Goal: Task Accomplishment & Management: Manage account settings

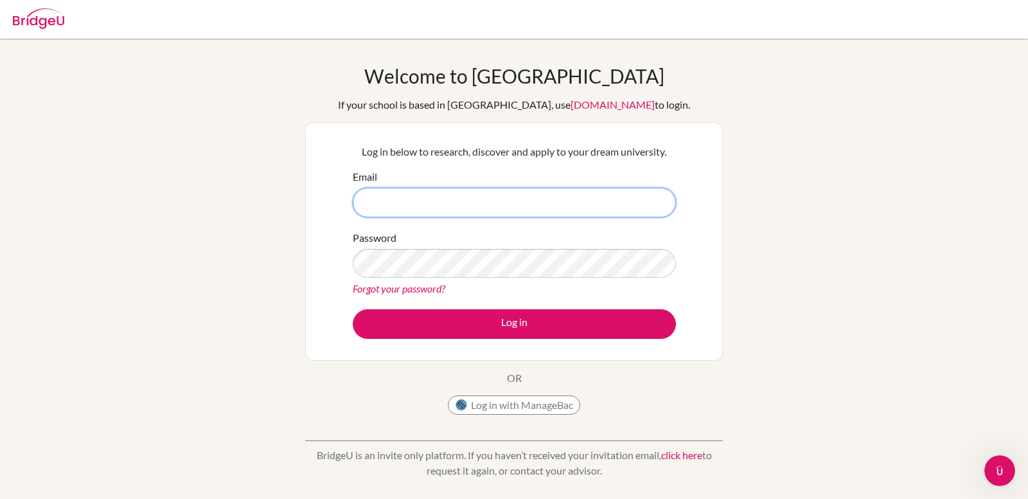
click at [416, 209] on input "Email" at bounding box center [514, 203] width 323 height 30
type input "[EMAIL_ADDRESS][DOMAIN_NAME]"
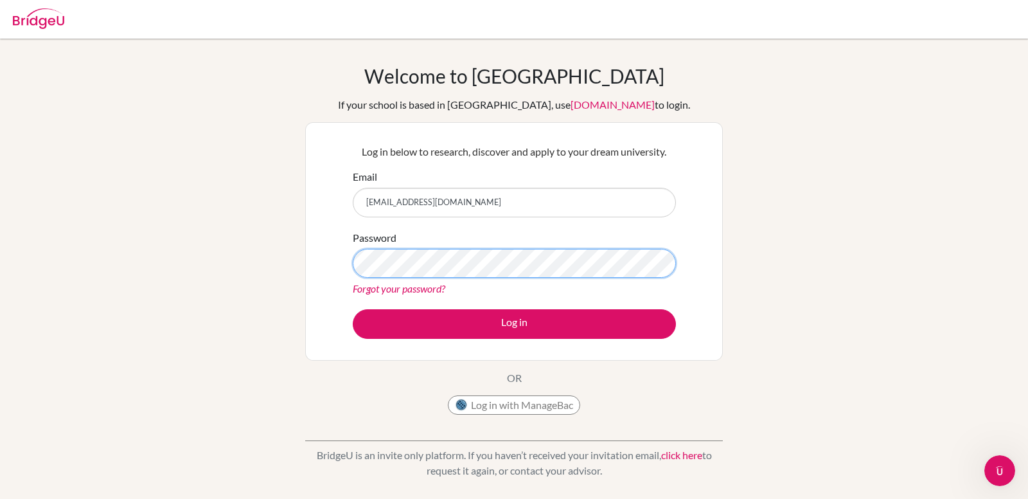
click at [353, 309] on button "Log in" at bounding box center [514, 324] width 323 height 30
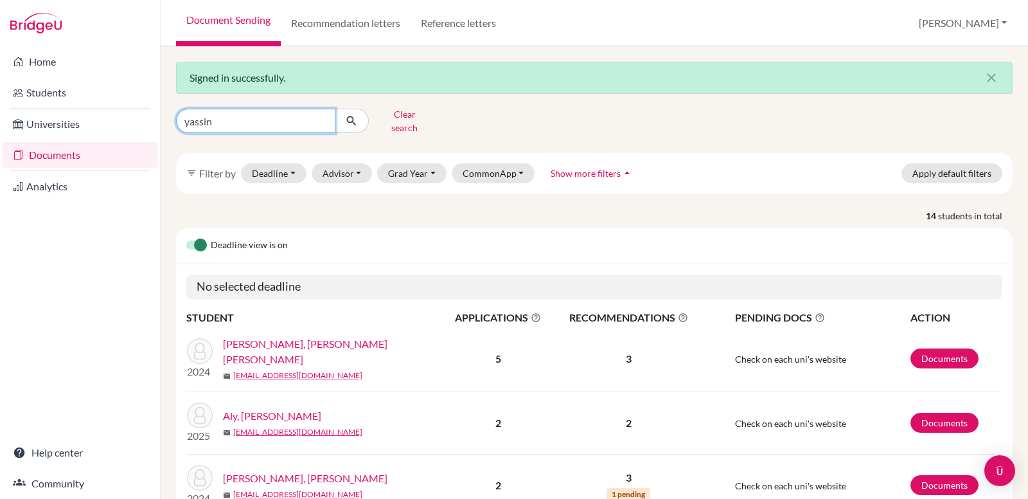
click at [209, 116] on input "yassin" at bounding box center [255, 121] width 159 height 24
type input "moataz"
click button "submit" at bounding box center [352, 121] width 34 height 24
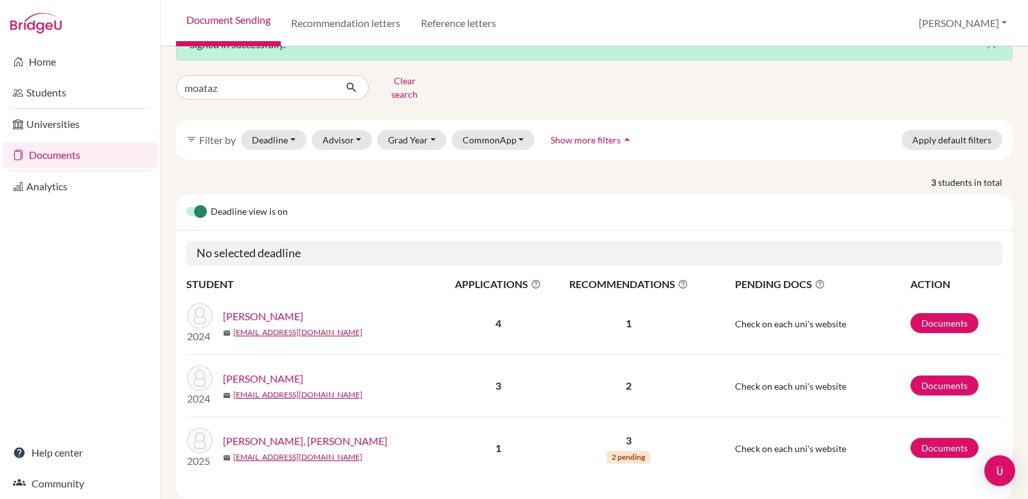
scroll to position [53, 0]
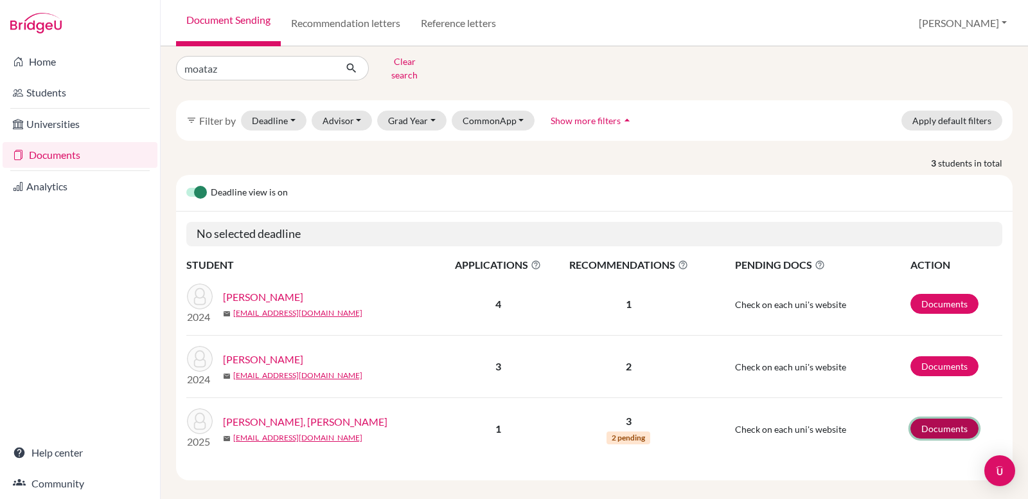
click at [955, 418] on link "Documents" at bounding box center [944, 428] width 68 height 20
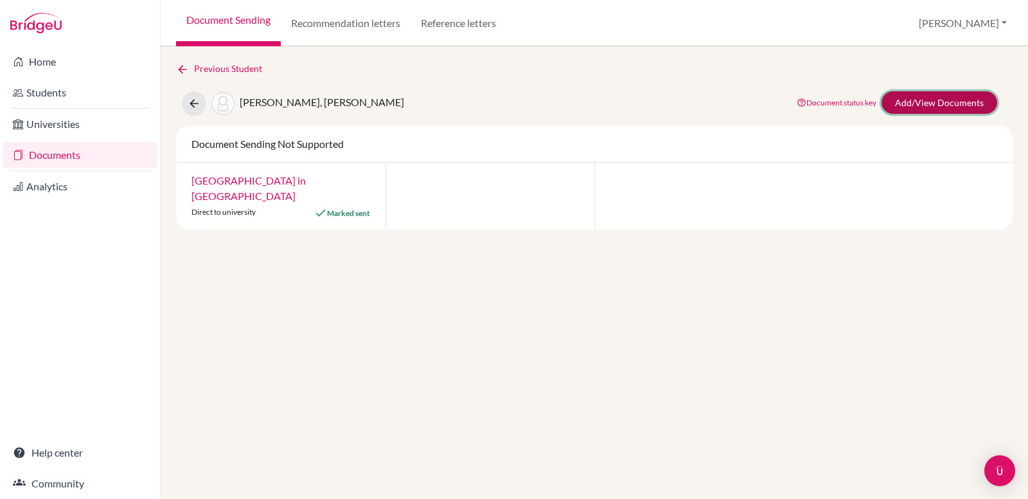
click at [957, 95] on link "Add/View Documents" at bounding box center [939, 102] width 116 height 22
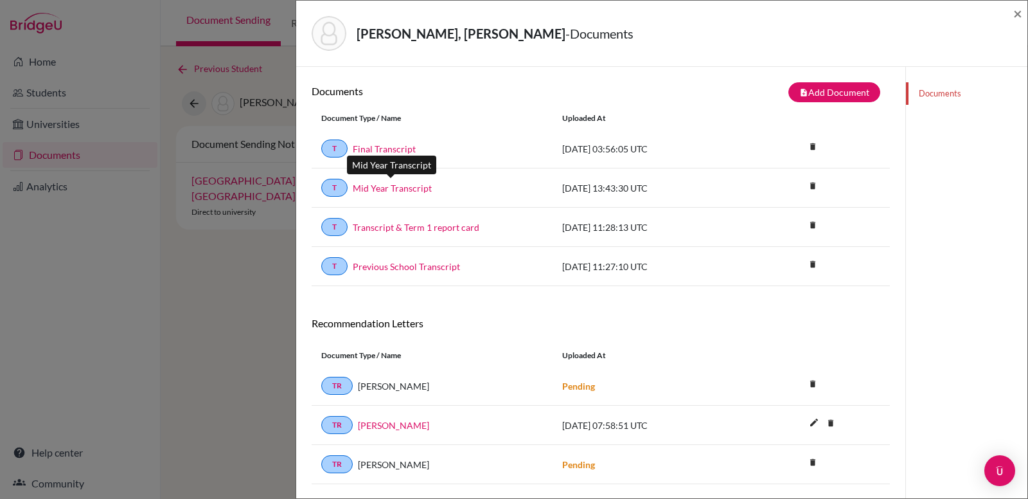
click at [402, 185] on link "Mid Year Transcript" at bounding box center [392, 187] width 79 height 13
click at [396, 260] on link "Previous School Transcript" at bounding box center [406, 266] width 107 height 13
